Goal: Task Accomplishment & Management: Use online tool/utility

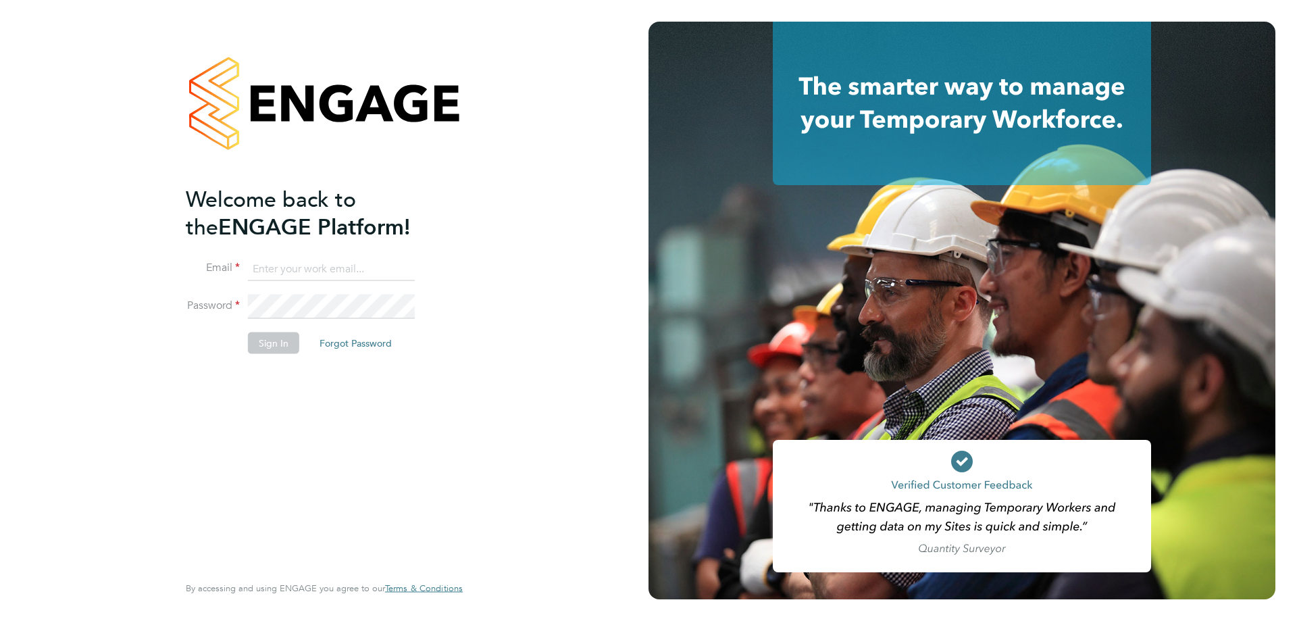
type input "amy.garcia@danielowen.co.uk"
click at [279, 344] on button "Sign In" at bounding box center [273, 343] width 51 height 22
